Goal: Find specific page/section: Find specific page/section

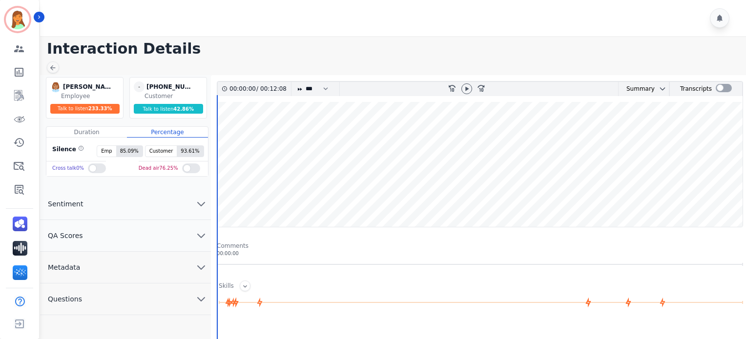
click at [265, 30] on div at bounding box center [394, 18] width 709 height 36
click at [466, 88] on icon at bounding box center [466, 88] width 3 height 4
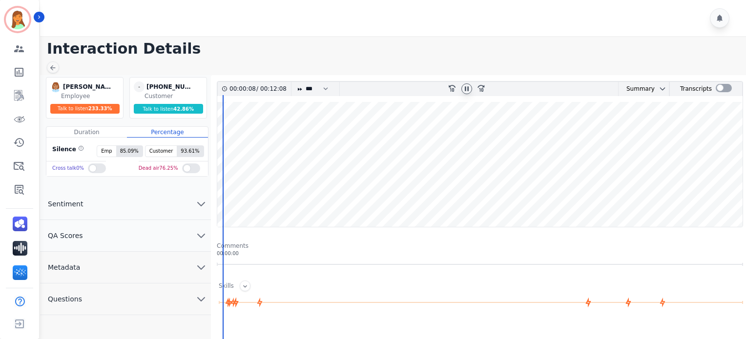
click at [465, 85] on icon at bounding box center [467, 89] width 8 height 8
click at [309, 24] on div at bounding box center [394, 18] width 709 height 36
click at [469, 87] on icon at bounding box center [467, 89] width 8 height 8
click at [217, 220] on wave at bounding box center [479, 164] width 525 height 125
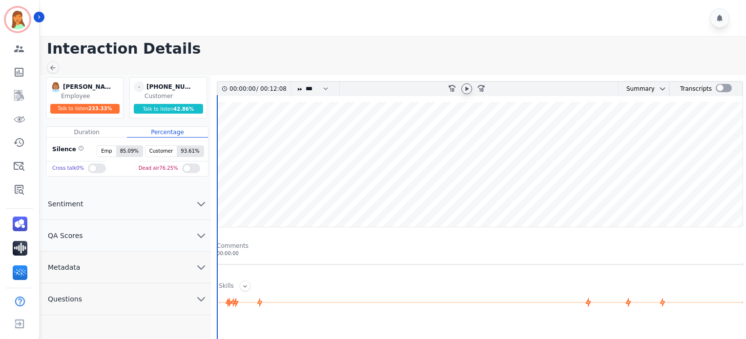
click at [466, 93] on div at bounding box center [466, 88] width 11 height 11
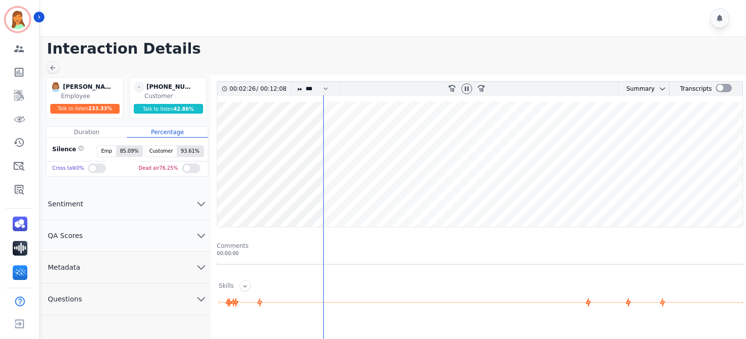
click at [549, 197] on wave at bounding box center [479, 164] width 525 height 125
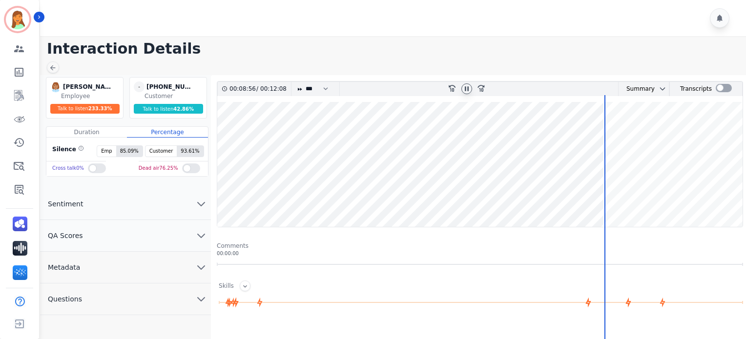
click at [466, 92] on icon at bounding box center [467, 89] width 8 height 8
drag, startPoint x: 468, startPoint y: 91, endPoint x: 367, endPoint y: 137, distance: 111.2
click at [469, 91] on icon at bounding box center [467, 89] width 8 height 8
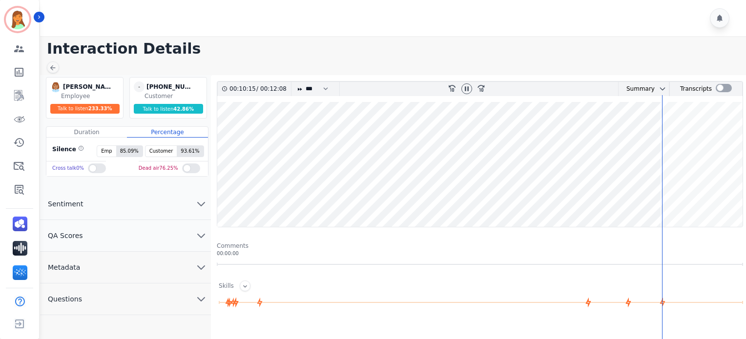
drag, startPoint x: 466, startPoint y: 89, endPoint x: 439, endPoint y: 91, distance: 27.4
click at [466, 89] on icon at bounding box center [467, 89] width 8 height 8
click at [123, 264] on button "Metadata" at bounding box center [125, 268] width 171 height 32
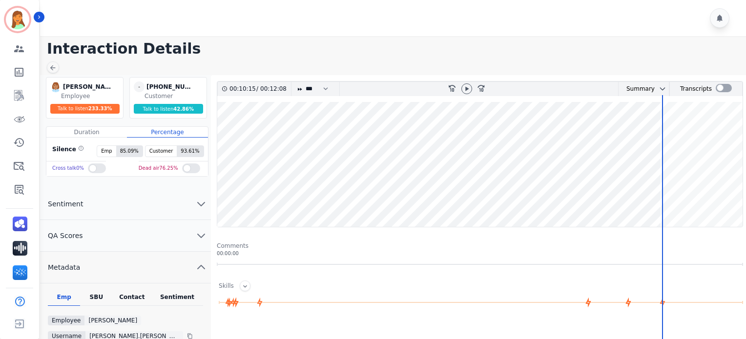
drag, startPoint x: 139, startPoint y: 294, endPoint x: 146, endPoint y: 284, distance: 13.0
click at [140, 294] on div "Contact" at bounding box center [132, 299] width 39 height 13
click at [183, 86] on div "+16472735787" at bounding box center [170, 86] width 49 height 11
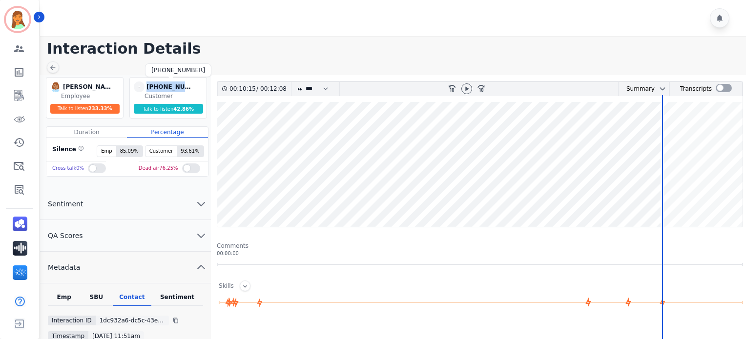
copy div "+16472735787"
click at [196, 297] on div "Sentiment" at bounding box center [177, 299] width 52 height 13
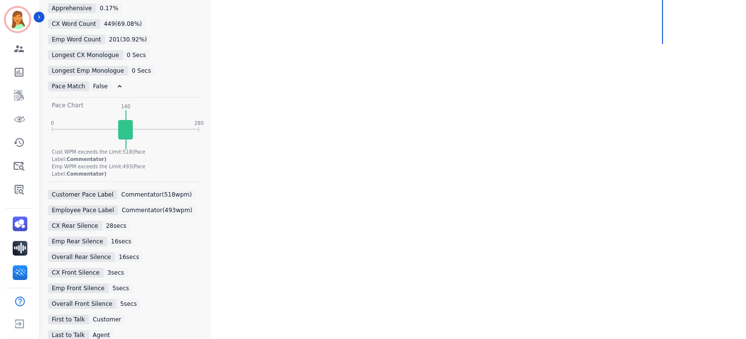
scroll to position [455, 0]
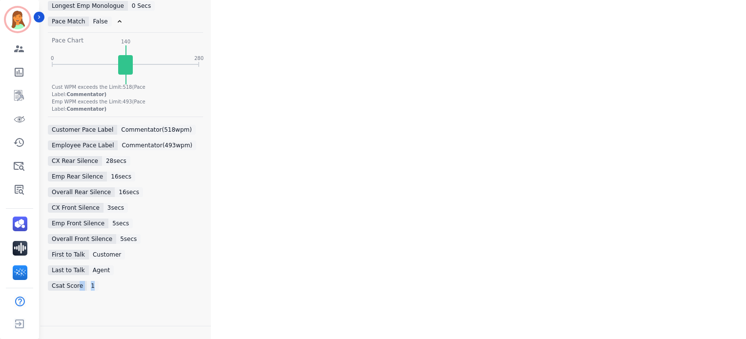
drag, startPoint x: 97, startPoint y: 272, endPoint x: 76, endPoint y: 271, distance: 21.0
click at [76, 281] on div "Csat Score 1" at bounding box center [125, 286] width 155 height 10
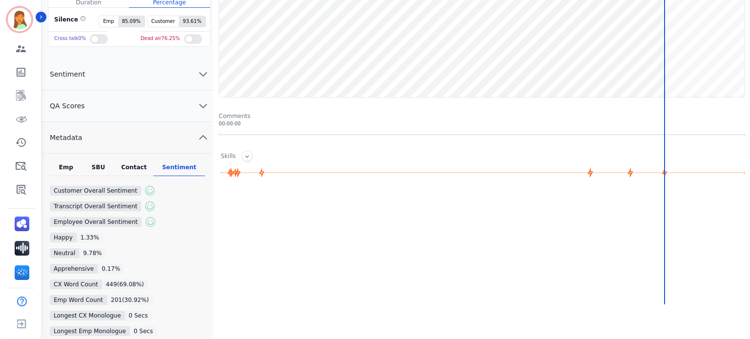
scroll to position [0, 0]
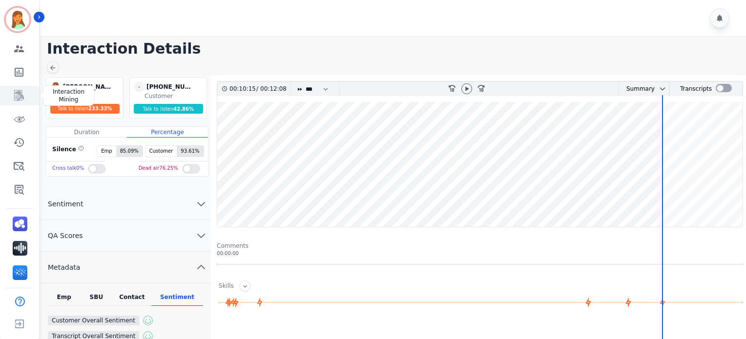
click at [19, 101] on icon "Sidebar" at bounding box center [19, 96] width 12 height 12
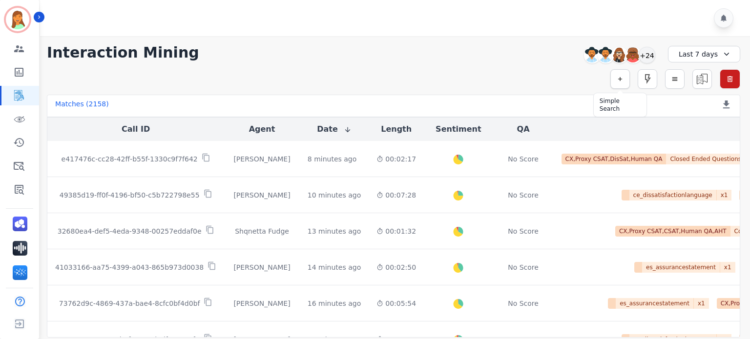
click at [624, 83] on button "button" at bounding box center [620, 79] width 20 height 20
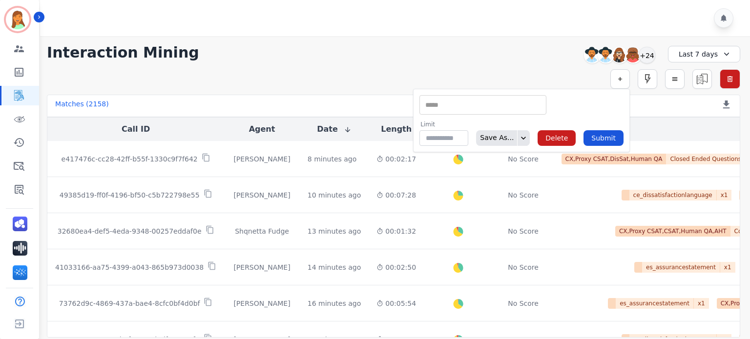
click at [518, 104] on input "selected options" at bounding box center [483, 105] width 122 height 10
type input "**"
click at [458, 118] on li "Interaction ID" at bounding box center [483, 121] width 126 height 14
type input "**********"
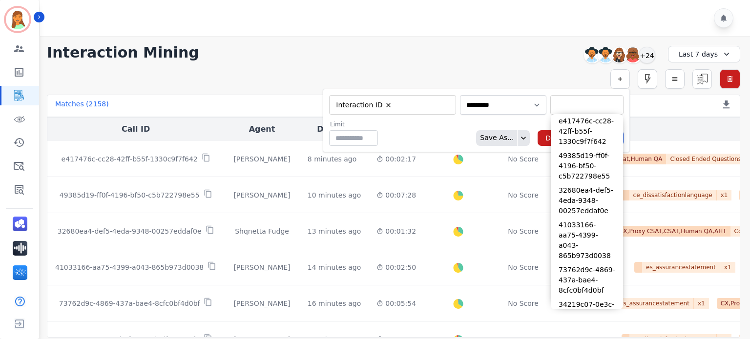
click at [583, 108] on input "selected options" at bounding box center [586, 105] width 68 height 10
click at [451, 144] on div "Limit ** Save As... Delete Submit" at bounding box center [476, 133] width 294 height 25
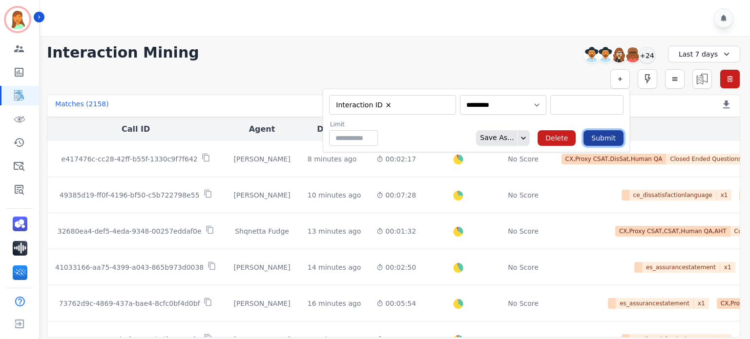
click at [604, 140] on button "Submit" at bounding box center [603, 138] width 40 height 16
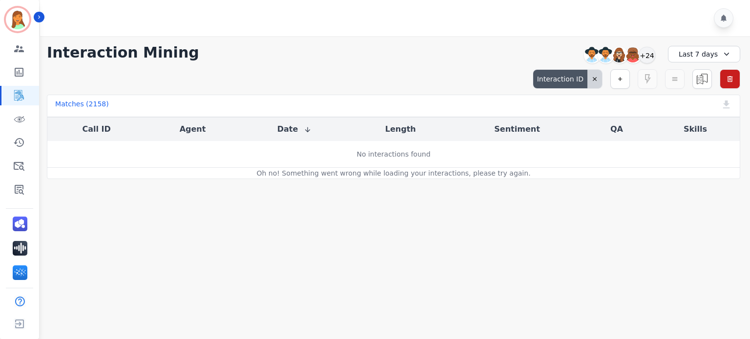
click at [451, 51] on div "**********" at bounding box center [393, 53] width 693 height 18
click at [411, 87] on div "Interaction ID Simple Search Metric Search Advanced Search Saved Rules Clear Fi…" at bounding box center [393, 79] width 693 height 20
